Goal: Task Accomplishment & Management: Manage account settings

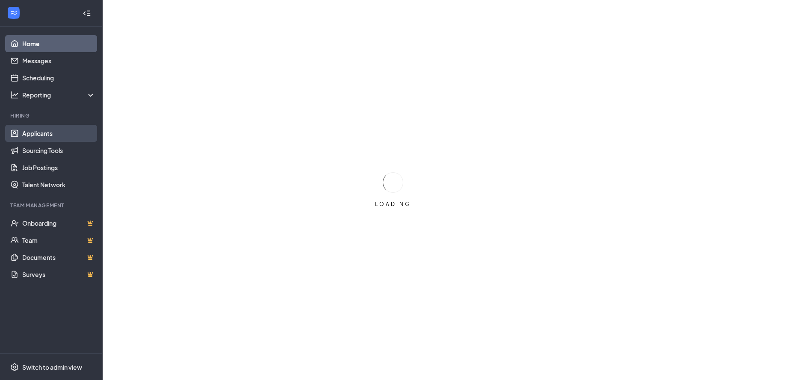
click at [48, 136] on link "Applicants" at bounding box center [58, 133] width 73 height 17
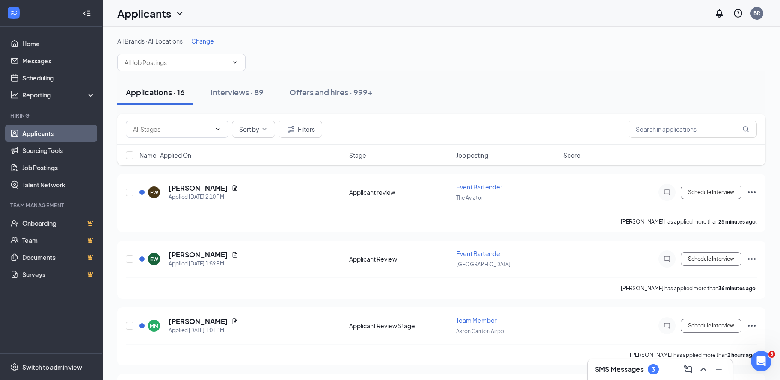
click at [210, 38] on span "Change" at bounding box center [202, 41] width 23 height 8
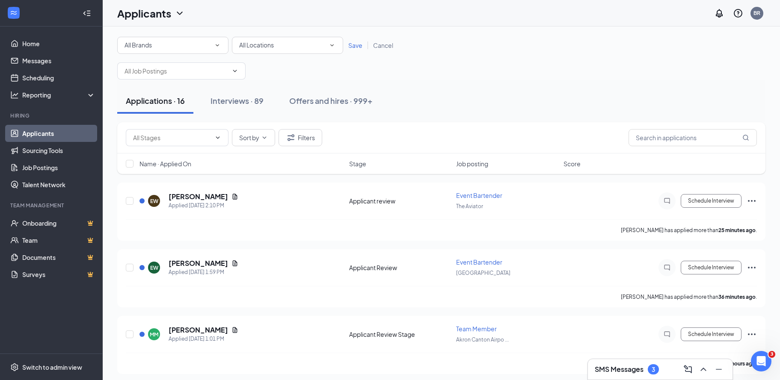
click at [257, 40] on div "All Locations All Locations" at bounding box center [287, 45] width 111 height 17
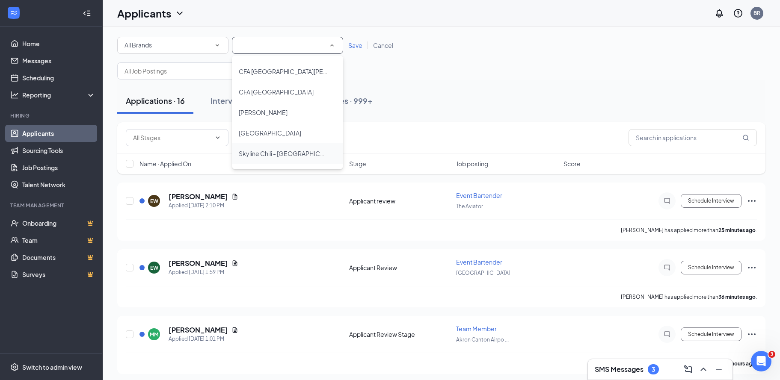
scroll to position [86, 0]
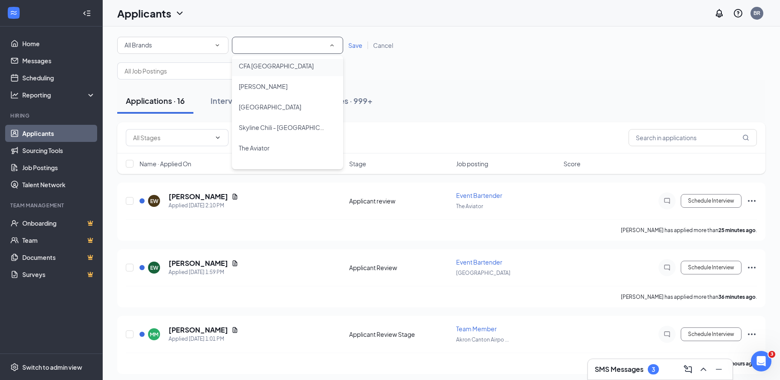
click at [278, 67] on span "CFA [GEOGRAPHIC_DATA]" at bounding box center [276, 66] width 75 height 8
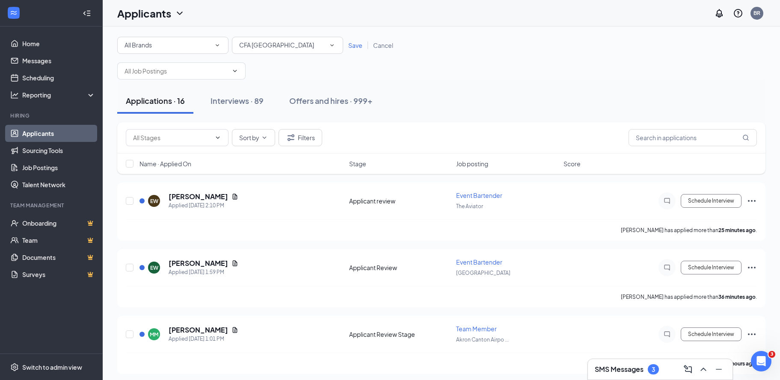
click at [353, 42] on span "Save" at bounding box center [355, 45] width 14 height 8
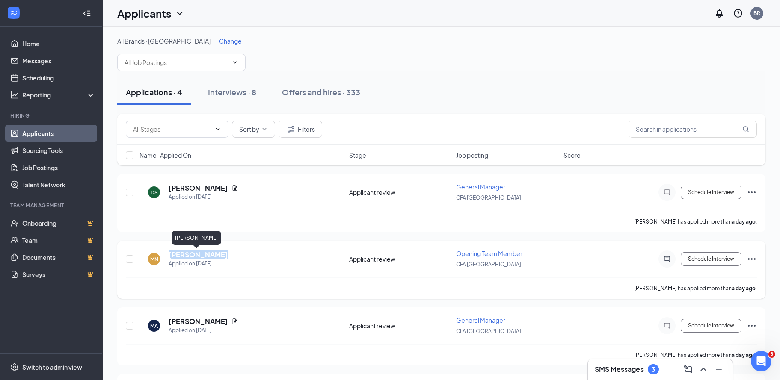
drag, startPoint x: 170, startPoint y: 258, endPoint x: 221, endPoint y: 257, distance: 50.9
click at [221, 257] on div "MN Maleia Napier Applied on Oct 14" at bounding box center [241, 259] width 204 height 18
click at [227, 86] on button "Interviews · 8" at bounding box center [231, 93] width 65 height 26
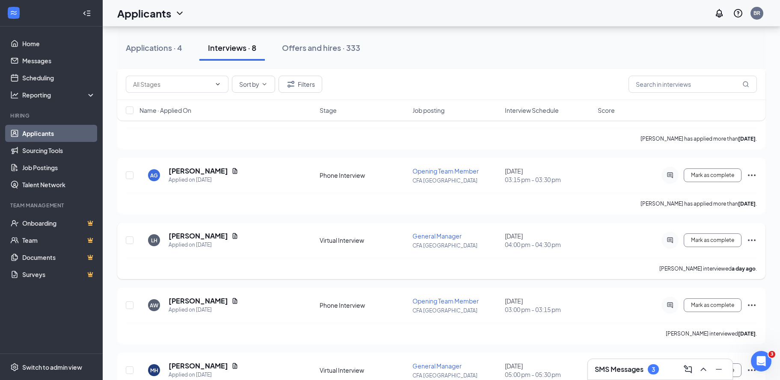
scroll to position [299, 0]
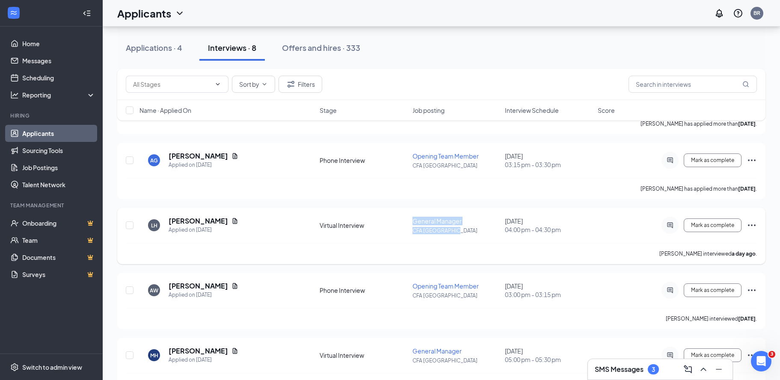
drag, startPoint x: 464, startPoint y: 217, endPoint x: 401, endPoint y: 205, distance: 63.7
click at [401, 208] on div "LH Lindsay Henning Applied on Oct 7 Virtual Interview General Manager CFA CVG A…" at bounding box center [441, 236] width 648 height 56
drag, startPoint x: 401, startPoint y: 205, endPoint x: 406, endPoint y: 48, distance: 156.6
click at [406, 48] on div "Applications · 4 Interviews · 8 Offers and hires · 333" at bounding box center [441, 48] width 648 height 26
click at [55, 40] on link "Home" at bounding box center [58, 43] width 73 height 17
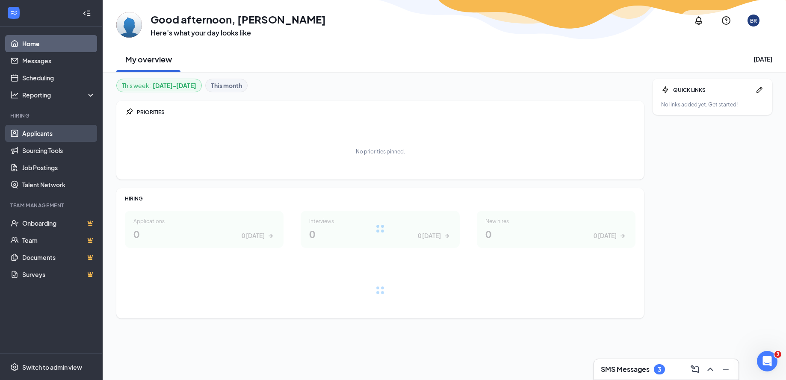
click at [68, 135] on link "Applicants" at bounding box center [58, 133] width 73 height 17
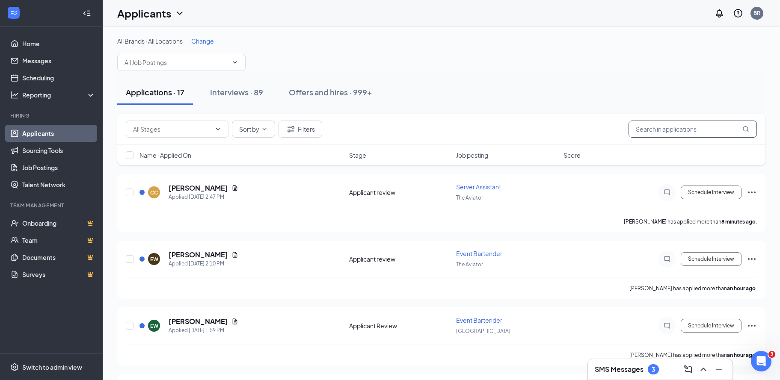
click at [669, 128] on input "text" at bounding box center [692, 129] width 128 height 17
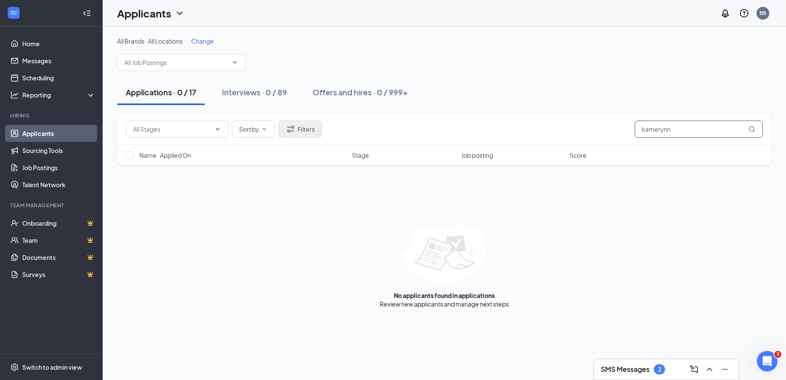
type input "kamerynn"
click at [309, 133] on button "Filters" at bounding box center [300, 129] width 44 height 17
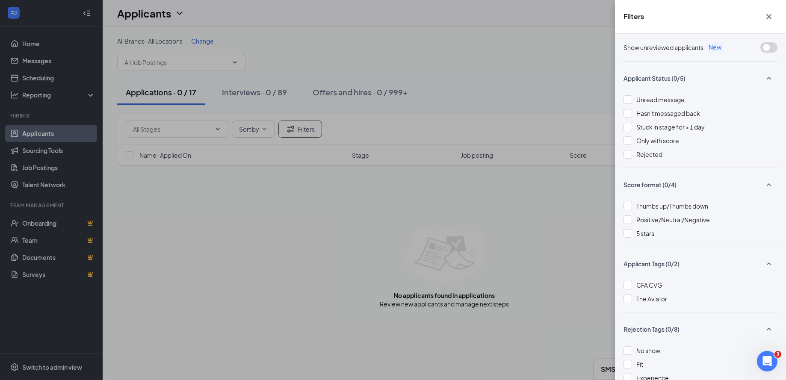
drag, startPoint x: 631, startPoint y: 159, endPoint x: 675, endPoint y: 124, distance: 56.6
click at [631, 159] on div "Unread message Hasn't messaged back Stuck in stage for > 1 day Only with score …" at bounding box center [701, 131] width 154 height 73
click at [626, 156] on div at bounding box center [628, 154] width 9 height 9
click at [770, 16] on icon "Cross" at bounding box center [769, 17] width 10 height 10
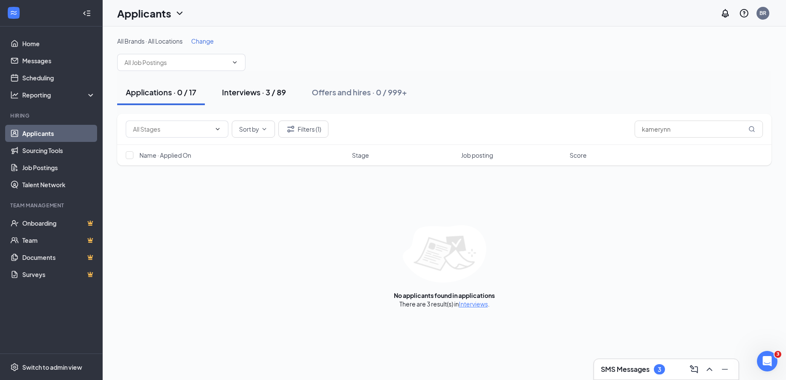
click at [260, 94] on div "Interviews · 3 / 89" at bounding box center [254, 92] width 64 height 11
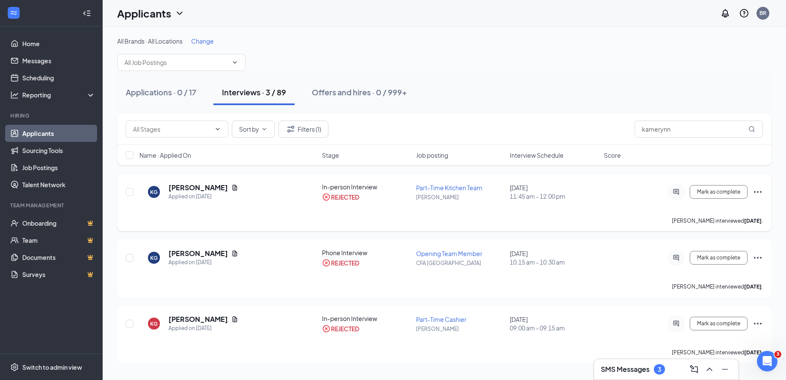
click at [761, 188] on icon "Ellipses" at bounding box center [758, 192] width 10 height 10
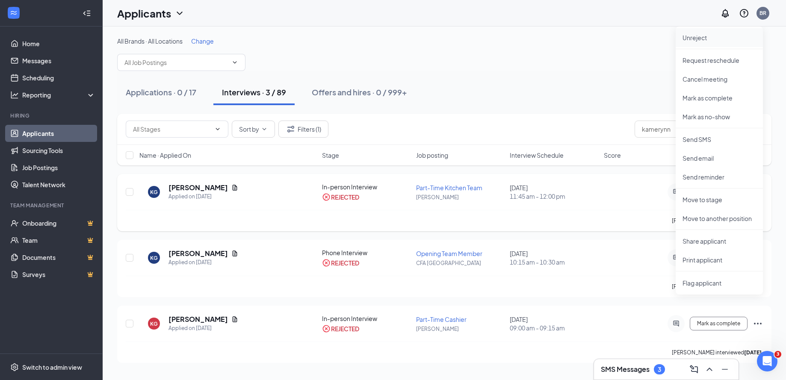
click at [703, 37] on p "Unreject" at bounding box center [720, 37] width 74 height 9
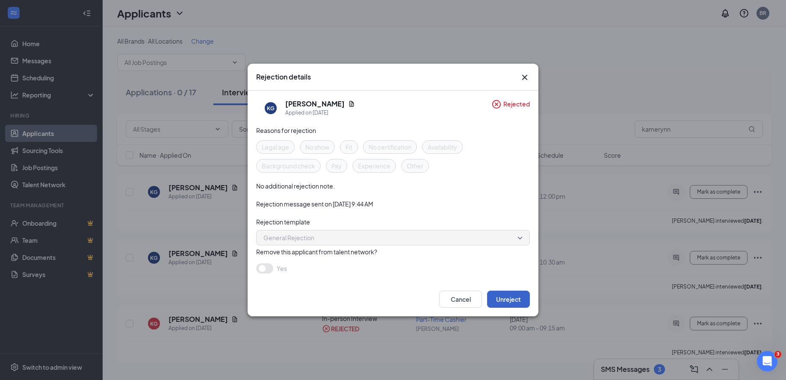
click at [502, 296] on button "Unreject" at bounding box center [508, 299] width 43 height 17
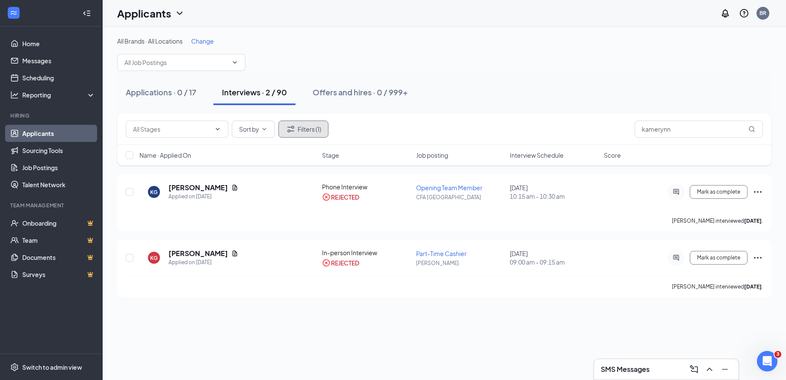
click at [310, 127] on button "Filters (1)" at bounding box center [303, 129] width 50 height 17
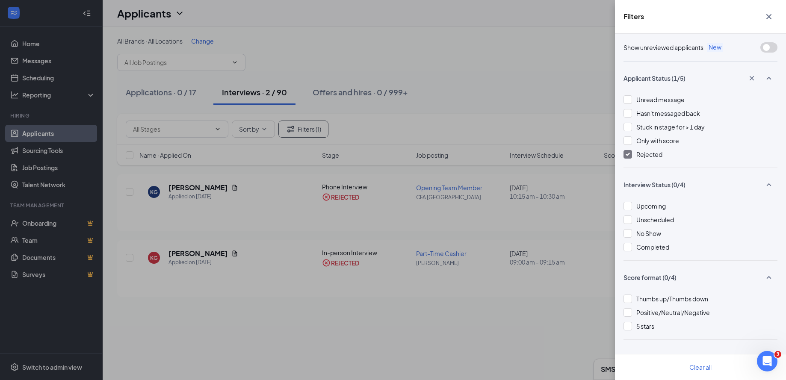
click at [628, 157] on div at bounding box center [628, 154] width 9 height 9
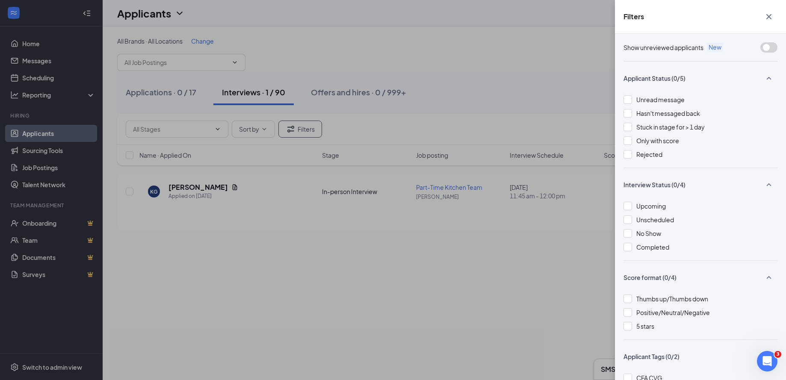
click at [772, 15] on icon "Cross" at bounding box center [769, 17] width 10 height 10
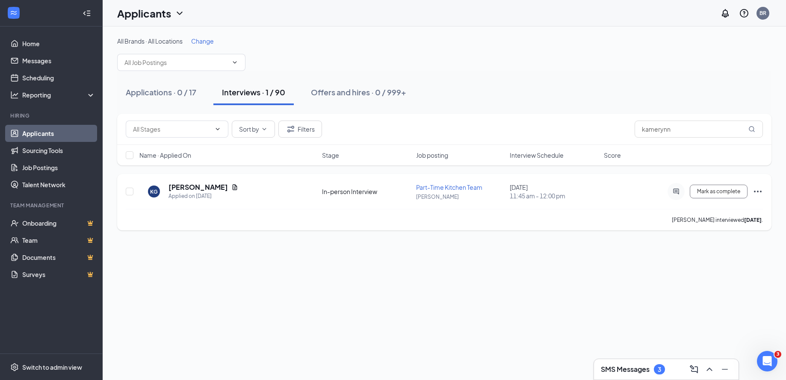
click at [758, 189] on icon "Ellipses" at bounding box center [758, 192] width 10 height 10
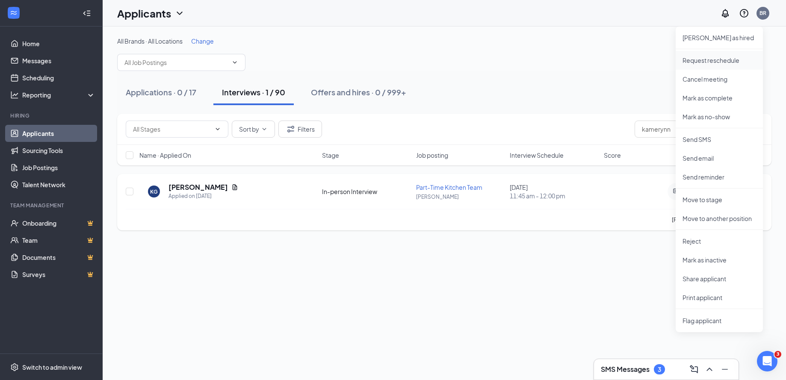
click at [686, 59] on p "Request reschedule" at bounding box center [720, 60] width 74 height 9
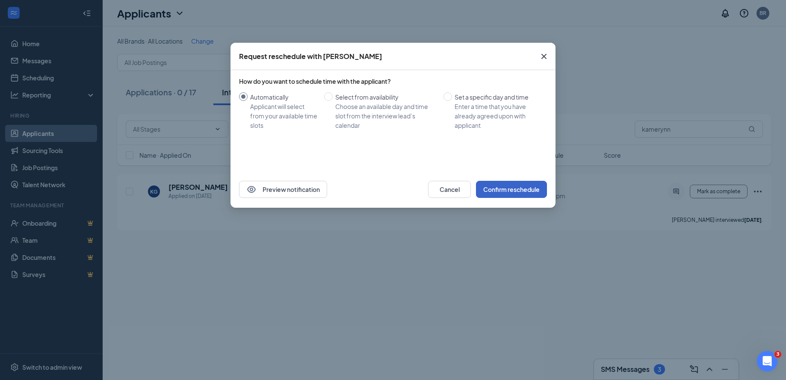
click at [505, 189] on button "Confirm reschedule" at bounding box center [511, 189] width 71 height 17
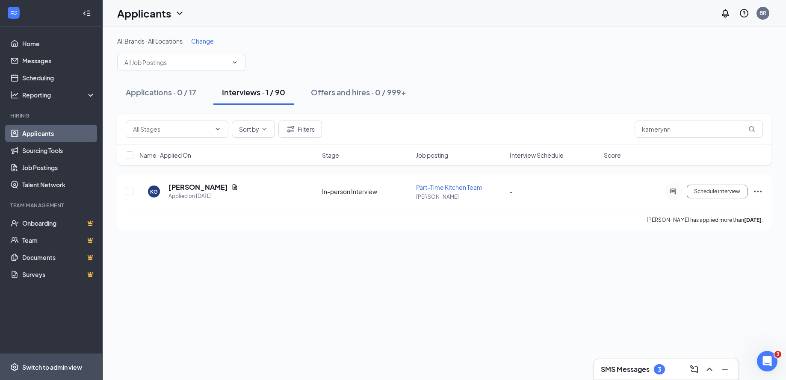
drag, startPoint x: 62, startPoint y: 368, endPoint x: 64, endPoint y: 362, distance: 6.6
click at [62, 368] on div "Switch to admin view" at bounding box center [52, 367] width 60 height 9
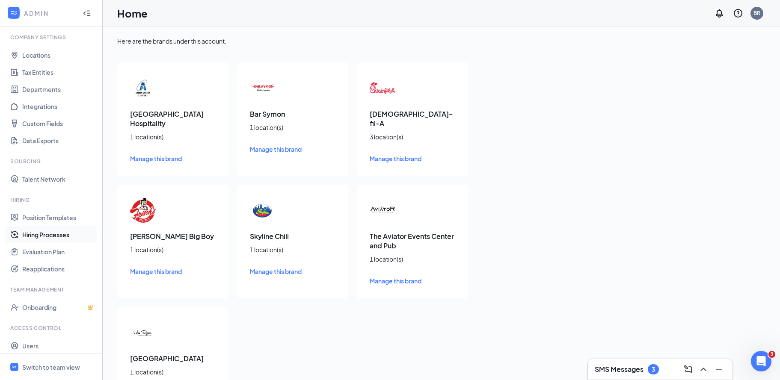
scroll to position [48, 0]
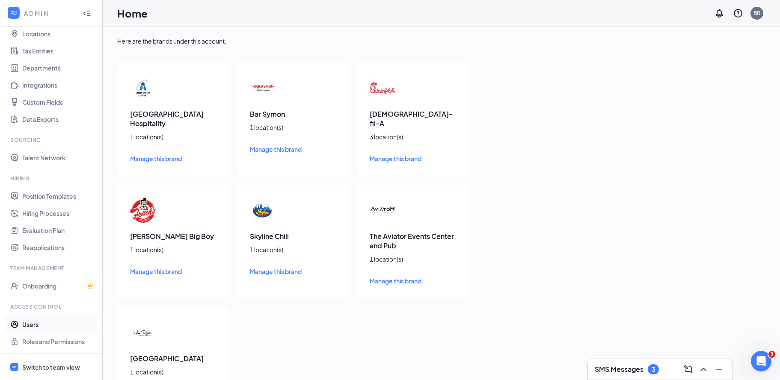
click at [52, 328] on link "Users" at bounding box center [58, 324] width 73 height 17
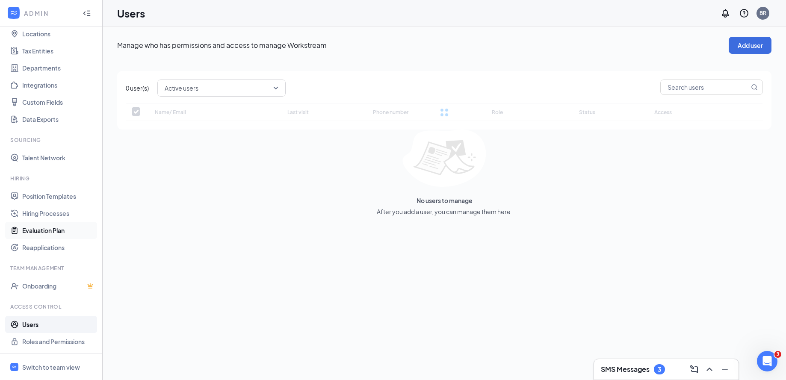
checkbox input "false"
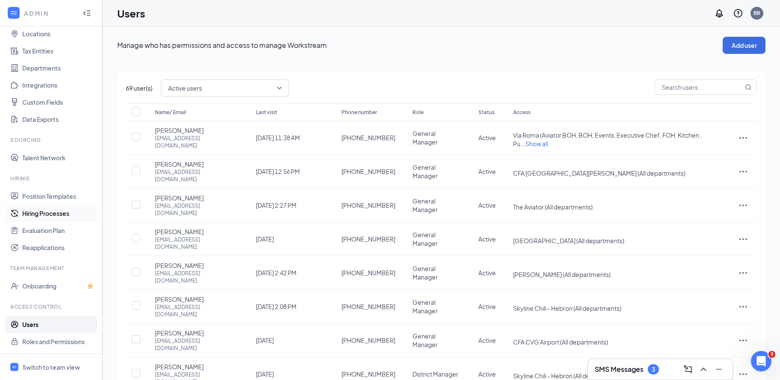
click at [48, 213] on link "Hiring Processes" at bounding box center [58, 213] width 73 height 17
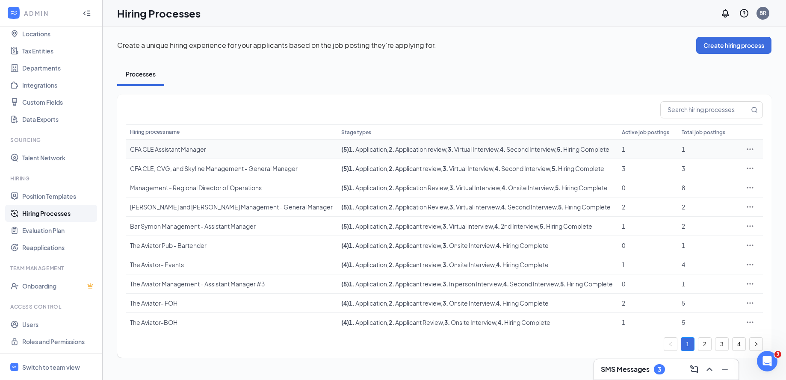
click at [189, 150] on div "CFA CLE Assistant Manager" at bounding box center [231, 149] width 203 height 9
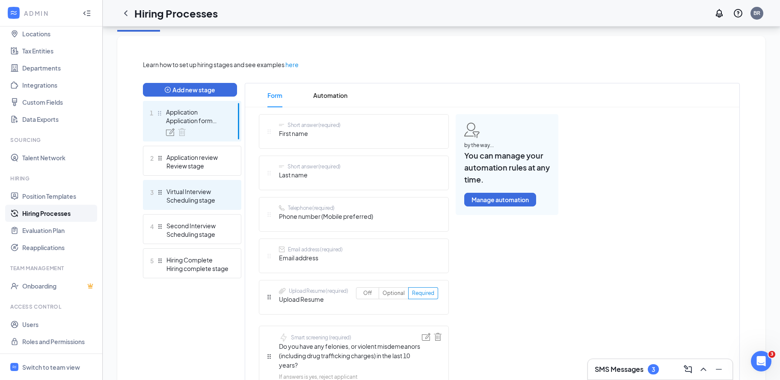
click at [221, 197] on div "Scheduling stage" at bounding box center [197, 200] width 62 height 9
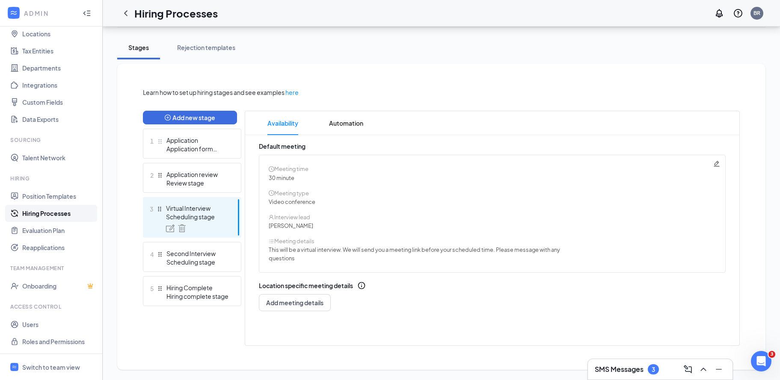
scroll to position [143, 0]
click at [718, 164] on icon "Pencil" at bounding box center [716, 163] width 7 height 7
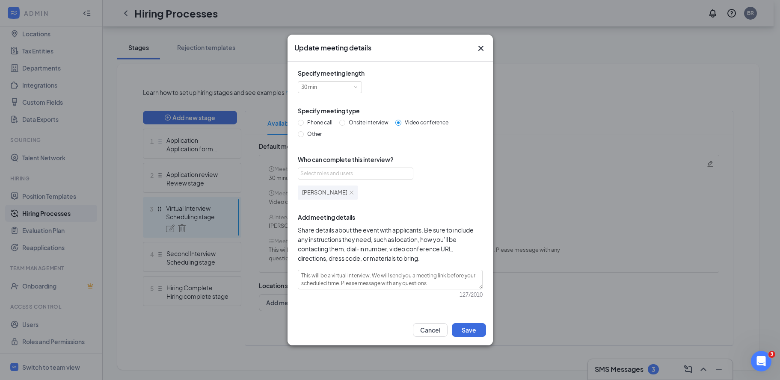
click at [349, 191] on img at bounding box center [351, 193] width 4 height 4
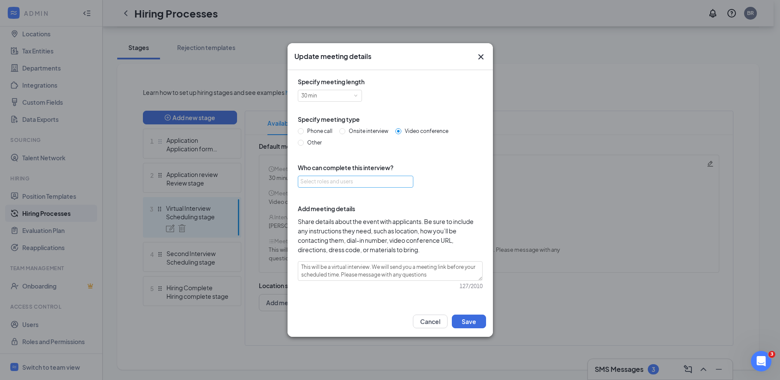
click at [334, 180] on div "Select roles and users" at bounding box center [353, 182] width 106 height 9
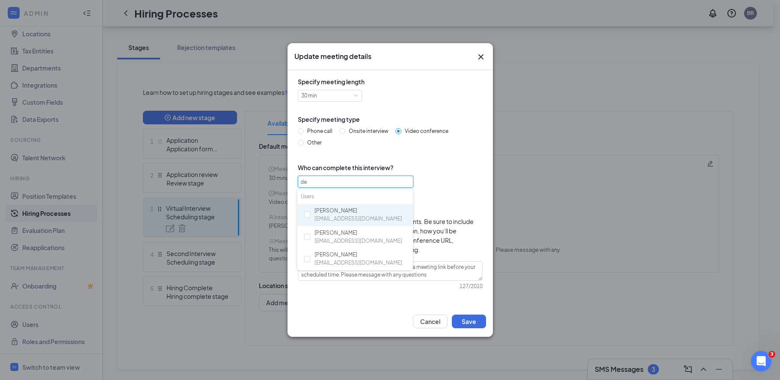
type input "des"
click at [318, 219] on span "dgarbers@airucg.com" at bounding box center [358, 219] width 88 height 8
checkbox input "true"
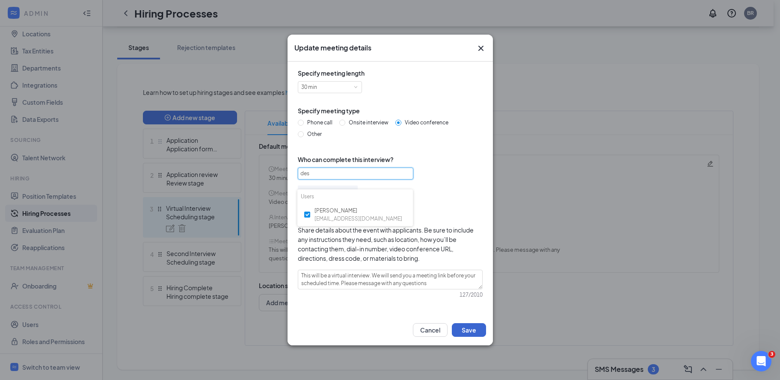
type input "des"
drag, startPoint x: 468, startPoint y: 332, endPoint x: 476, endPoint y: 324, distance: 10.9
click at [476, 324] on button "Save" at bounding box center [469, 330] width 34 height 14
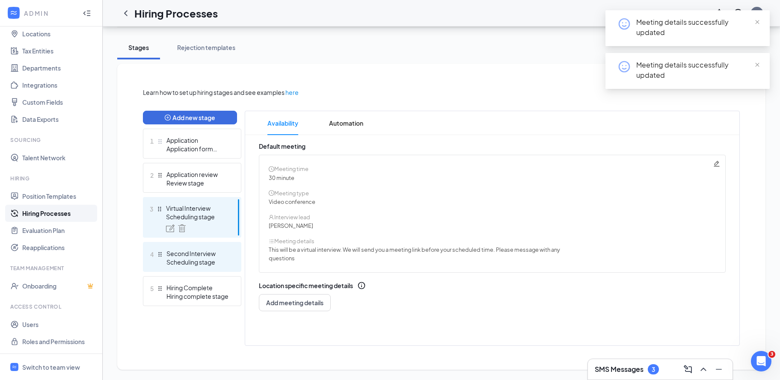
click at [192, 259] on div "Scheduling stage" at bounding box center [197, 262] width 62 height 9
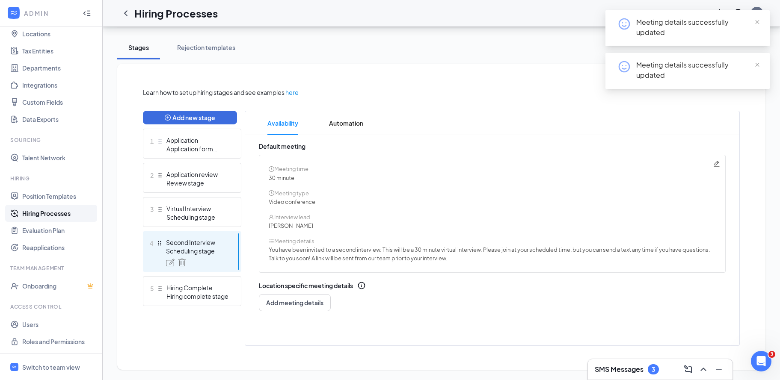
click at [718, 163] on icon "Pencil" at bounding box center [717, 164] width 6 height 6
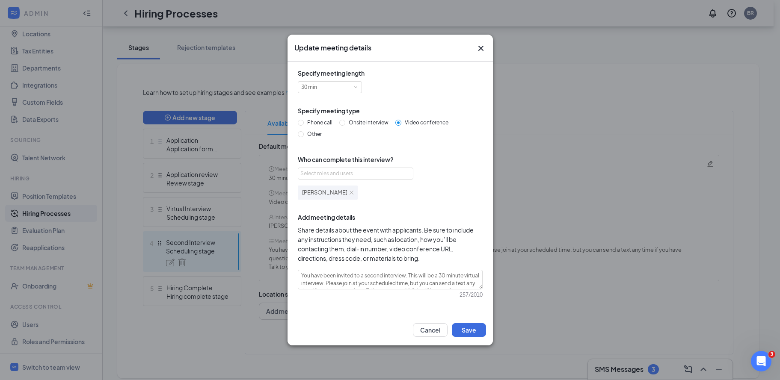
click at [483, 45] on icon "Cross" at bounding box center [481, 48] width 10 height 10
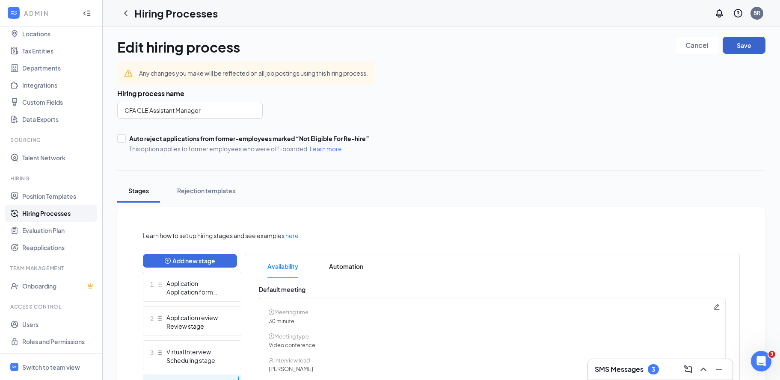
click at [741, 46] on button "Save" at bounding box center [744, 45] width 43 height 17
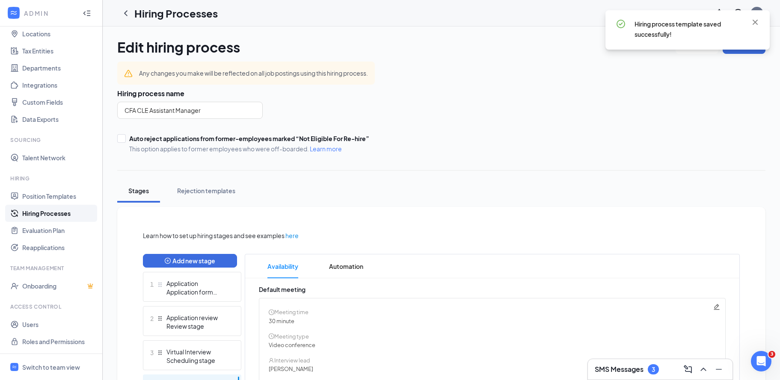
drag, startPoint x: 122, startPoint y: 9, endPoint x: 132, endPoint y: 14, distance: 10.9
click at [123, 9] on icon "ChevronLeft" at bounding box center [126, 13] width 10 height 10
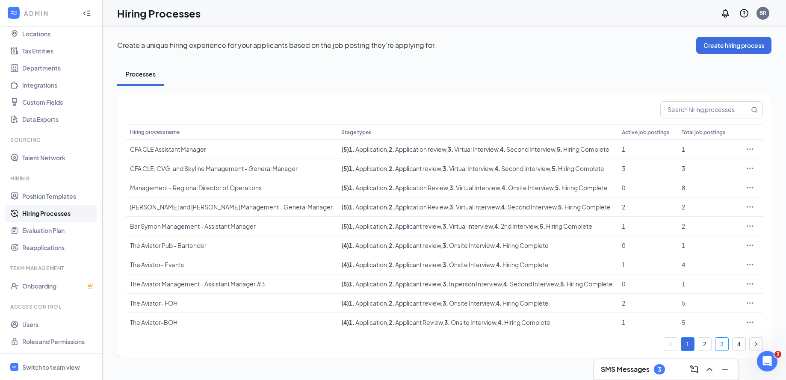
click at [721, 341] on link "3" at bounding box center [722, 344] width 13 height 13
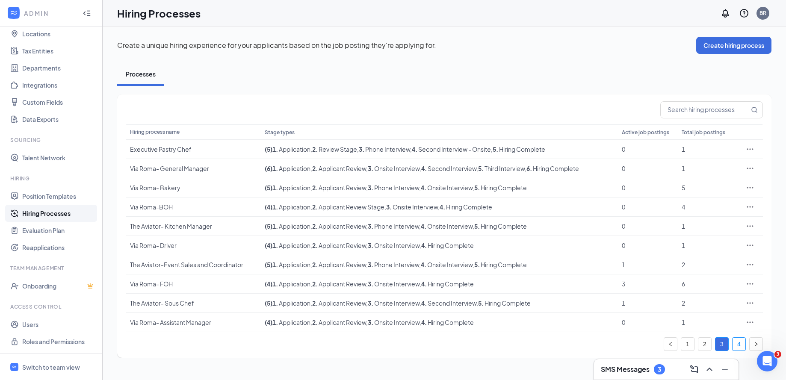
click at [737, 342] on link "4" at bounding box center [739, 344] width 13 height 13
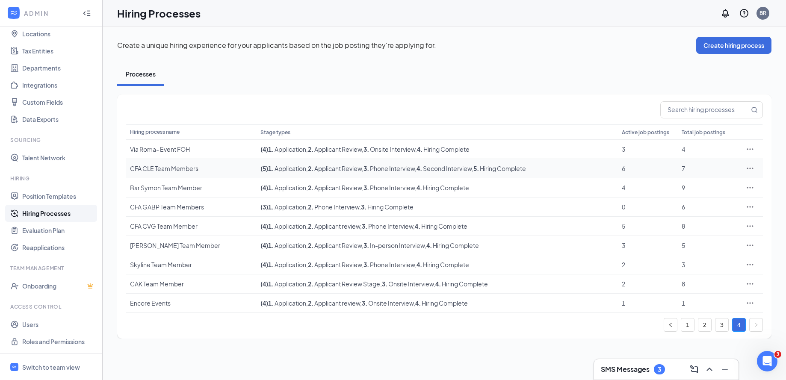
click at [169, 169] on div "CFA CLE Team Members" at bounding box center [191, 168] width 122 height 9
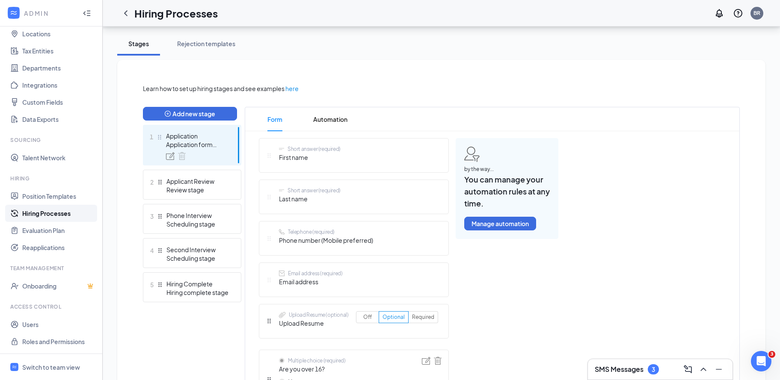
scroll to position [171, 0]
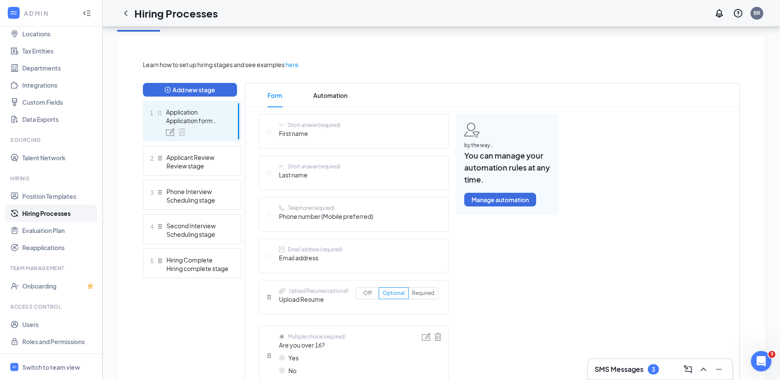
click at [204, 171] on div "2 Applicant Review Review stage" at bounding box center [192, 161] width 98 height 30
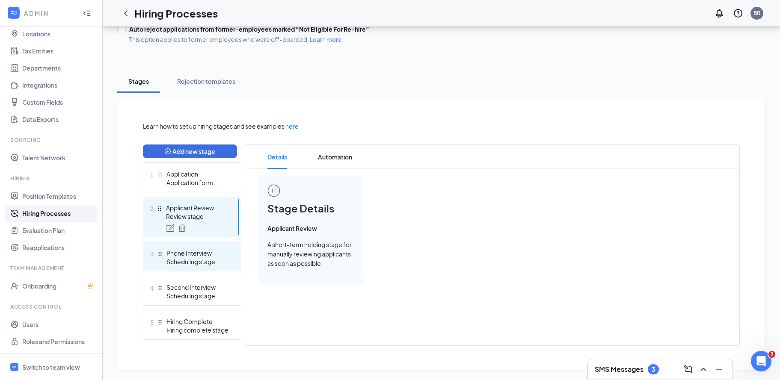
click at [200, 246] on div "3 Phone Interview Scheduling stage" at bounding box center [192, 257] width 98 height 30
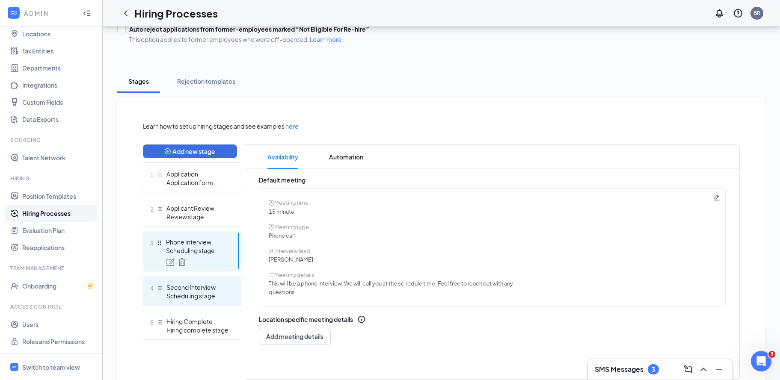
scroll to position [143, 0]
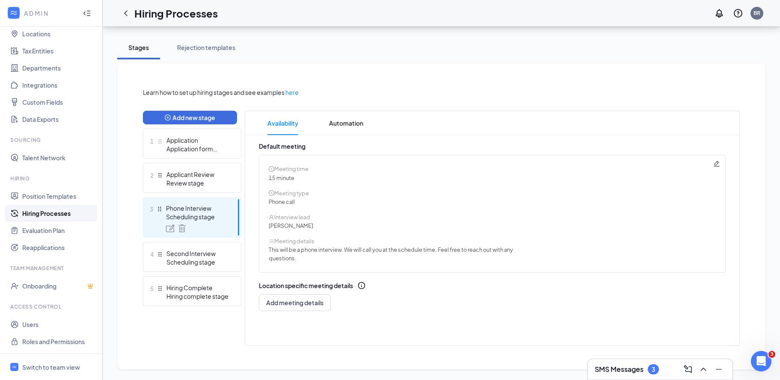
click at [715, 164] on icon "Pencil" at bounding box center [717, 164] width 6 height 6
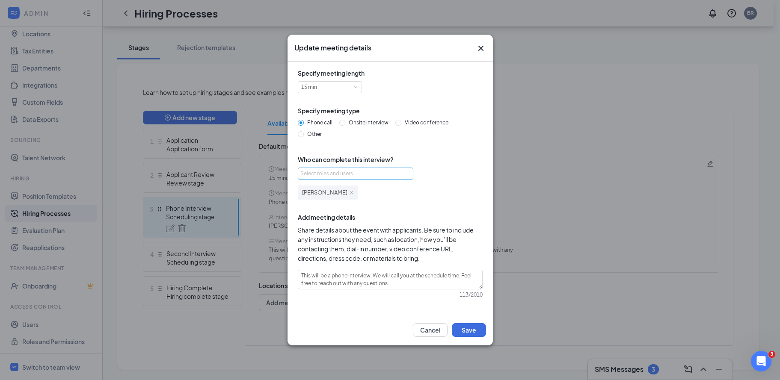
click at [351, 175] on div "Select roles and users" at bounding box center [353, 173] width 106 height 9
click at [309, 210] on label at bounding box center [307, 206] width 6 height 8
type input "des"
click at [309, 209] on input "checkbox" at bounding box center [307, 206] width 6 height 6
click at [311, 208] on div "Desirae Garbers dgarbers@airucg.com" at bounding box center [354, 206] width 115 height 23
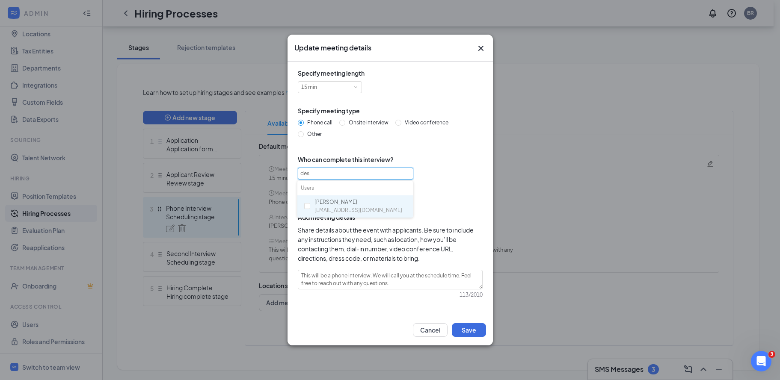
checkbox input "true"
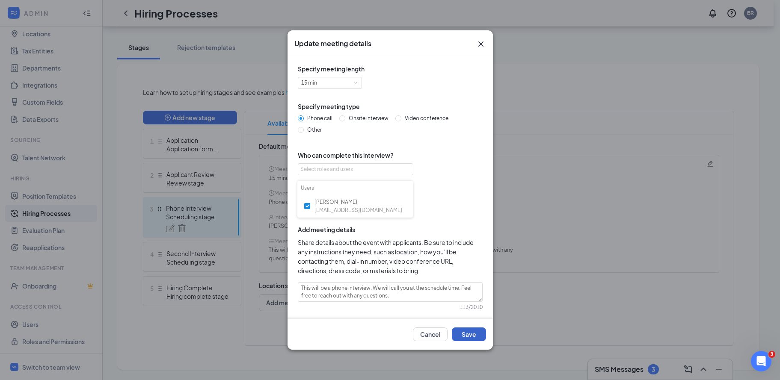
click at [474, 331] on button "Save" at bounding box center [469, 335] width 34 height 14
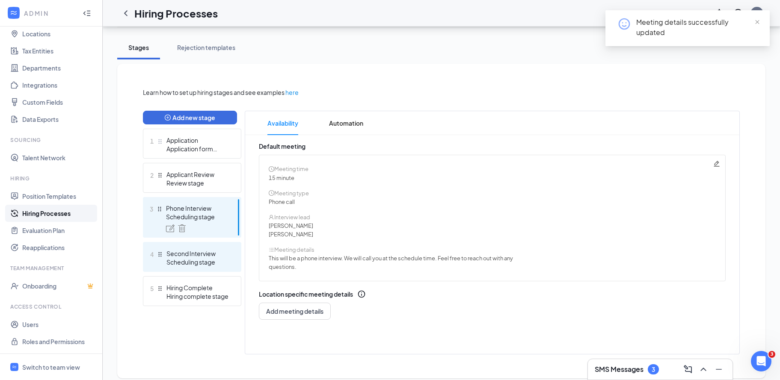
click at [173, 257] on div "Second Interview" at bounding box center [197, 253] width 62 height 9
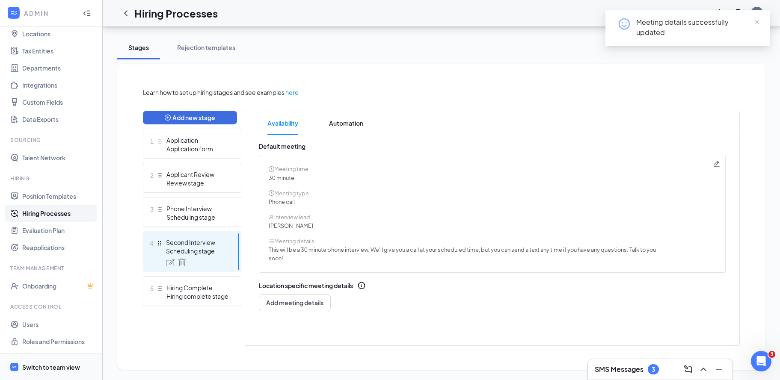
click at [57, 363] on div "Switch to team view" at bounding box center [51, 367] width 58 height 9
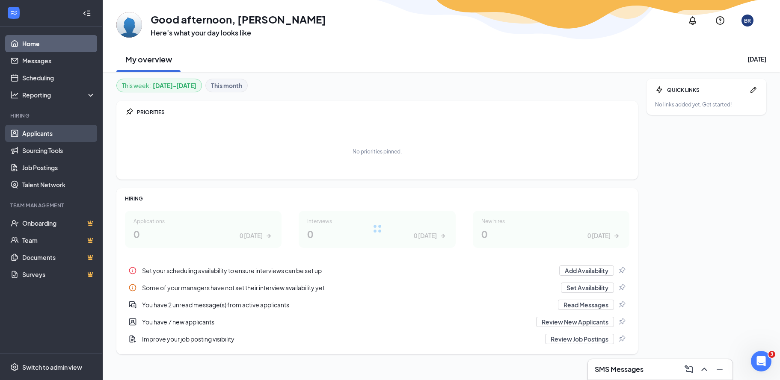
click at [61, 136] on link "Applicants" at bounding box center [58, 133] width 73 height 17
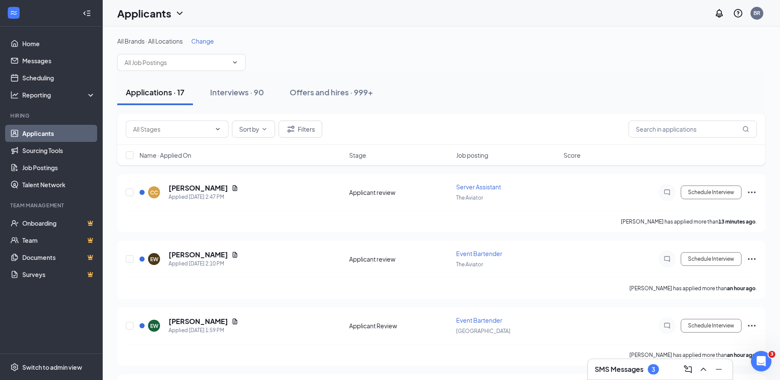
click at [197, 38] on span "Change" at bounding box center [202, 41] width 23 height 8
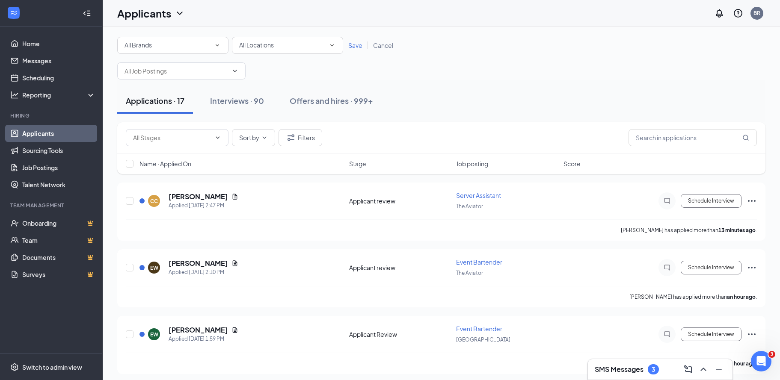
click at [268, 42] on span "All Locations" at bounding box center [256, 45] width 35 height 8
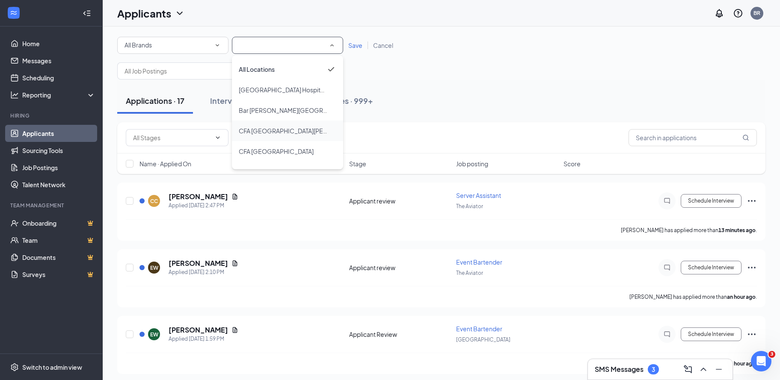
click at [274, 132] on span "CFA Cleveland Hopkins Airport" at bounding box center [301, 131] width 124 height 8
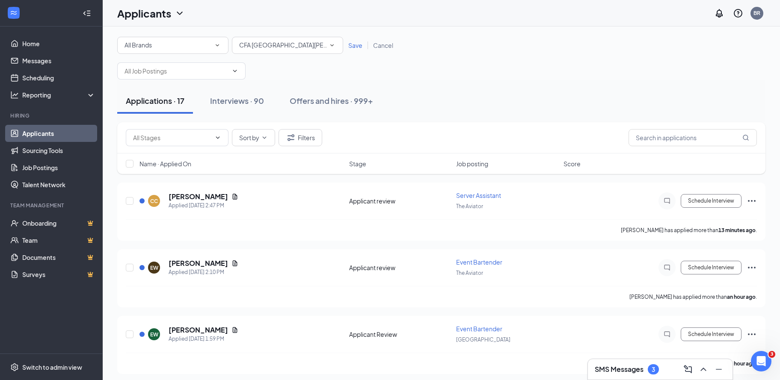
click at [353, 45] on span "Save" at bounding box center [355, 45] width 14 height 8
